Goal: Task Accomplishment & Management: Manage account settings

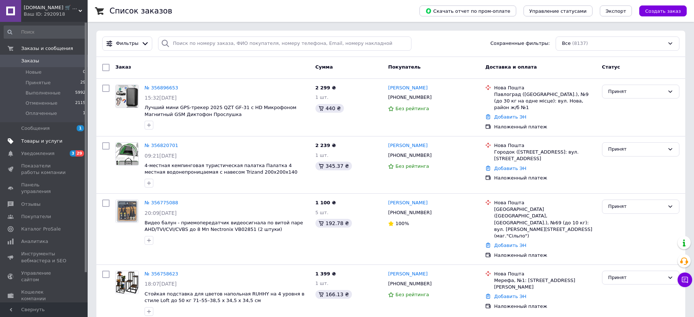
click at [39, 143] on span "Товары и услуги" at bounding box center [41, 141] width 41 height 7
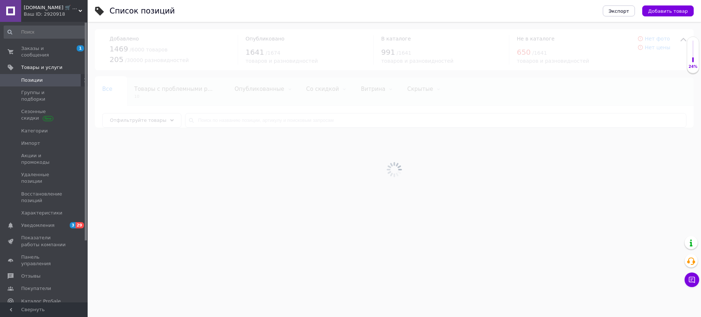
click at [261, 124] on div at bounding box center [394, 169] width 613 height 295
click at [265, 125] on div at bounding box center [394, 169] width 613 height 295
click at [264, 123] on input "text" at bounding box center [435, 120] width 501 height 15
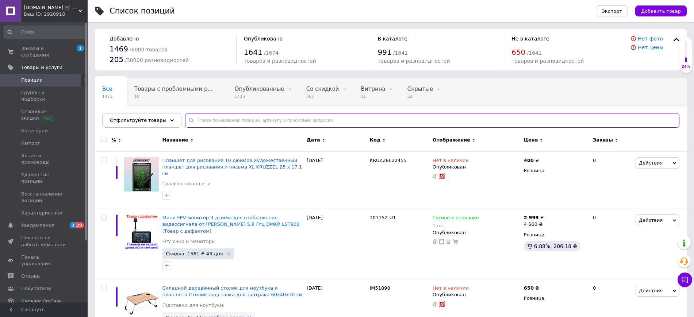
click at [264, 123] on input "text" at bounding box center [432, 120] width 494 height 15
paste input "101042"
type input "101042"
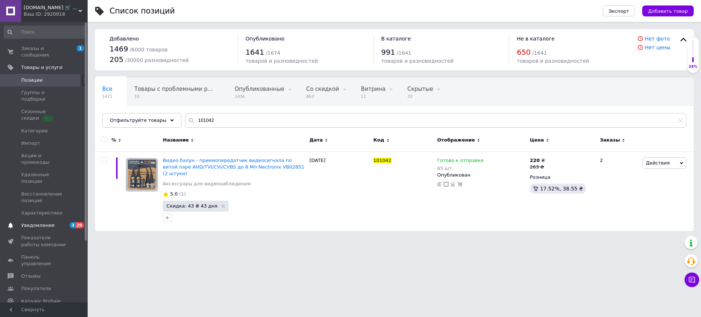
click at [52, 222] on span "Уведомления" at bounding box center [44, 225] width 46 height 7
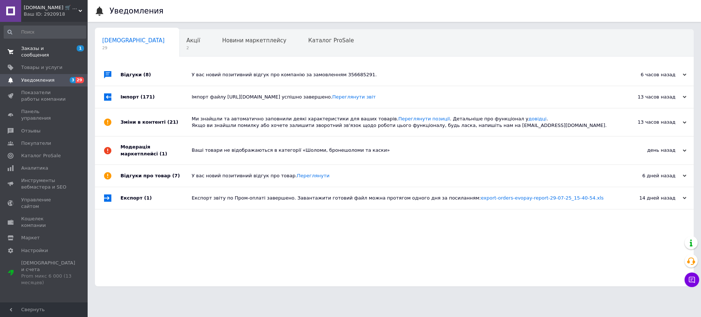
click at [64, 48] on span "Заказы и сообщения" at bounding box center [44, 51] width 46 height 13
